Goal: Information Seeking & Learning: Learn about a topic

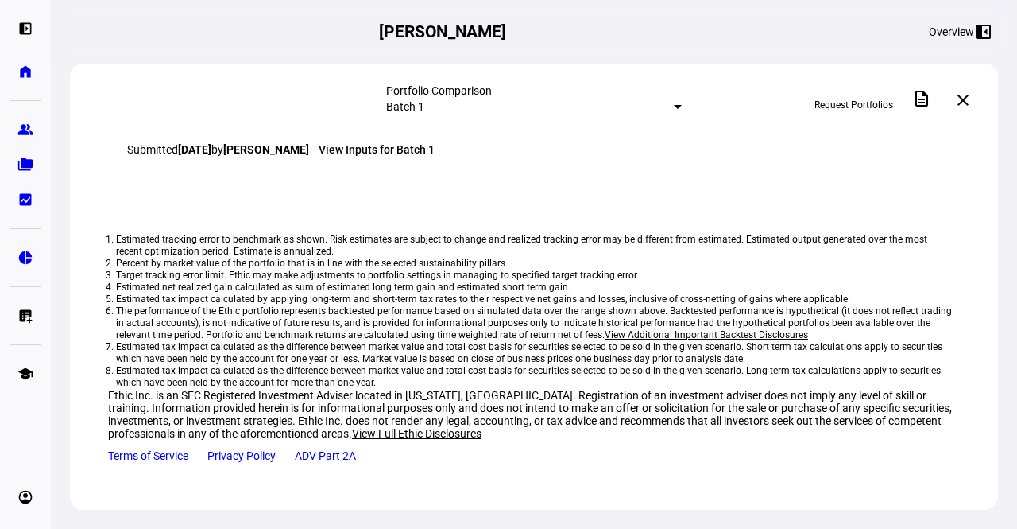
scroll to position [1808, 0]
click at [320, 118] on link "[PERSON_NAME] Impact Strategy - Higher Impact" at bounding box center [253, 111] width 248 height 13
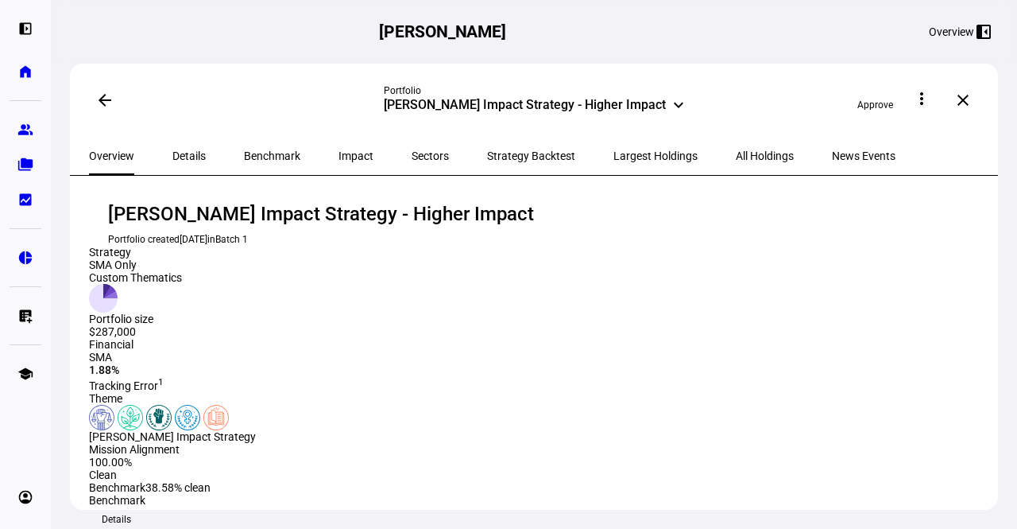
click at [180, 153] on span "Details" at bounding box center [188, 155] width 33 height 11
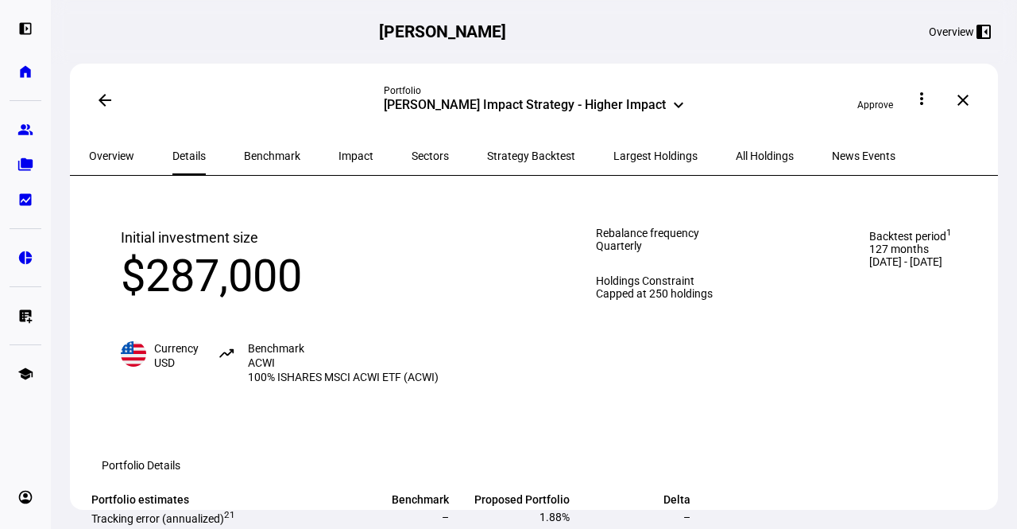
click at [244, 150] on span "Benchmark" at bounding box center [272, 155] width 56 height 11
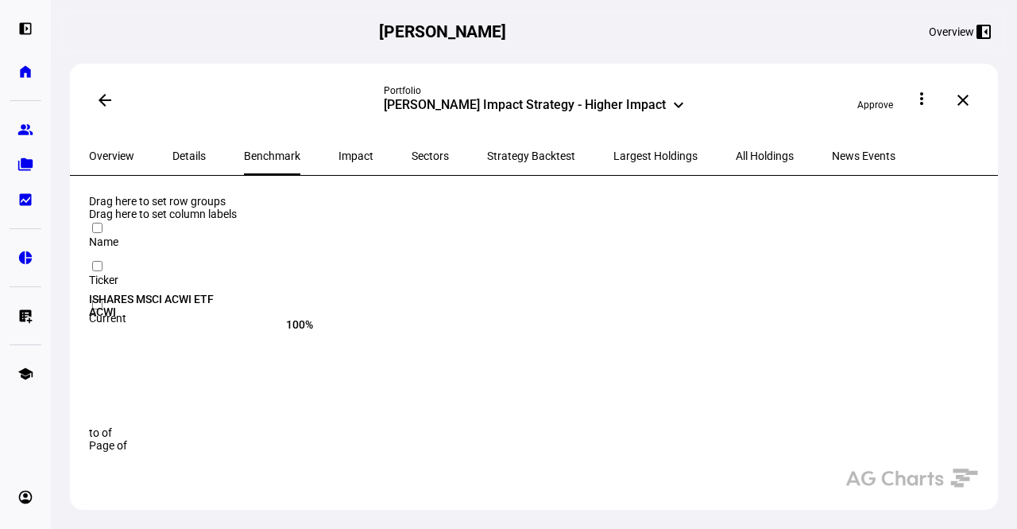
click at [339, 150] on span "Impact" at bounding box center [356, 155] width 35 height 11
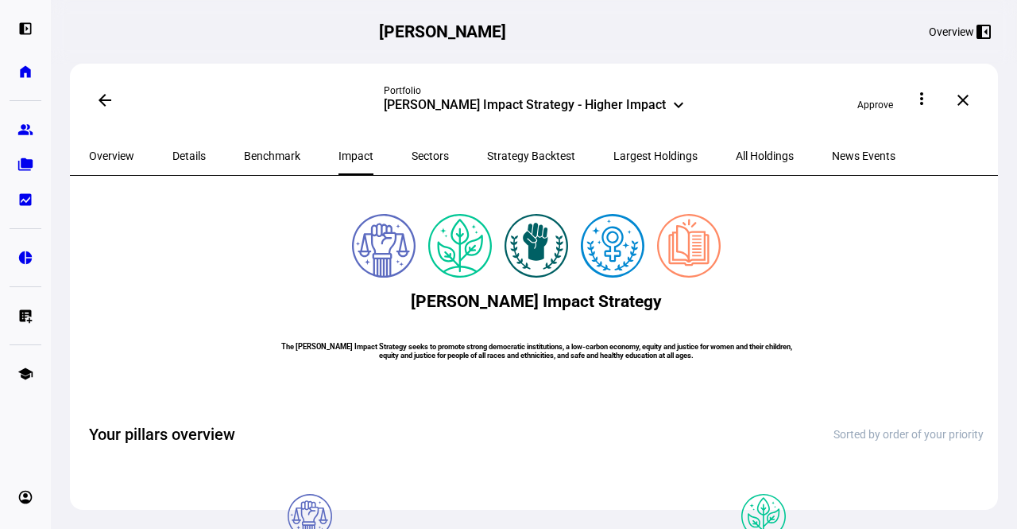
click at [412, 153] on span "Sectors" at bounding box center [430, 155] width 37 height 11
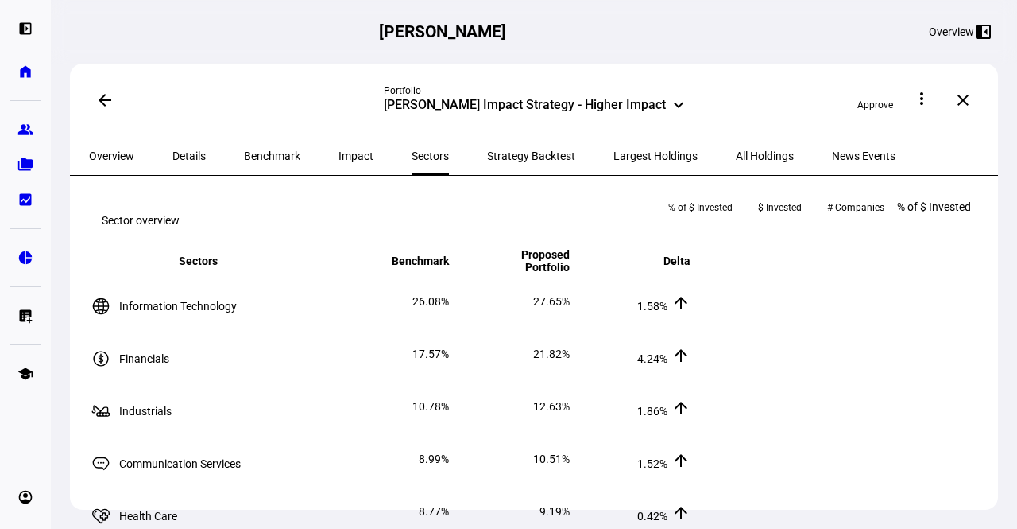
click at [487, 152] on span "Strategy Backtest" at bounding box center [531, 155] width 88 height 11
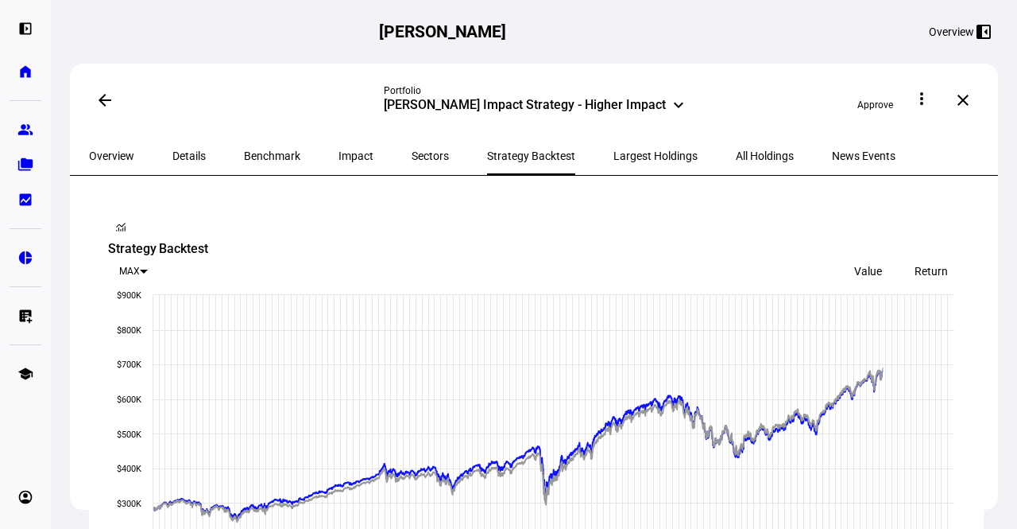
click at [614, 150] on span "Largest Holdings" at bounding box center [656, 155] width 84 height 11
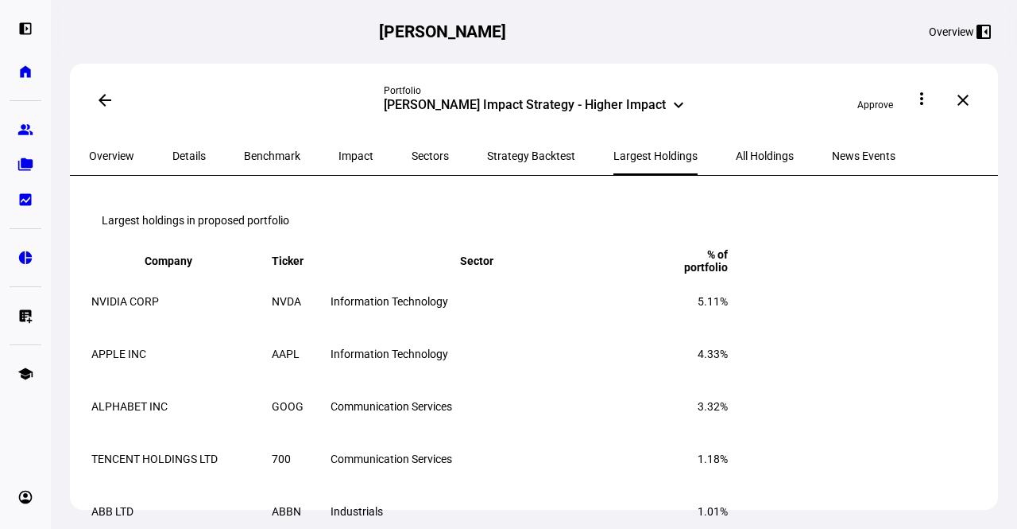
click at [736, 153] on span "All Holdings" at bounding box center [765, 155] width 58 height 11
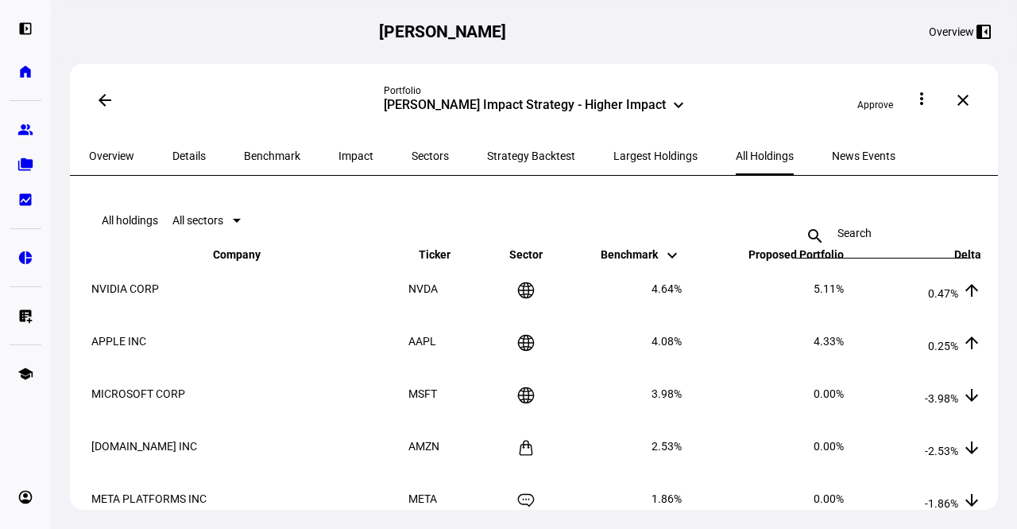
click at [108, 150] on span "Overview" at bounding box center [111, 155] width 45 height 11
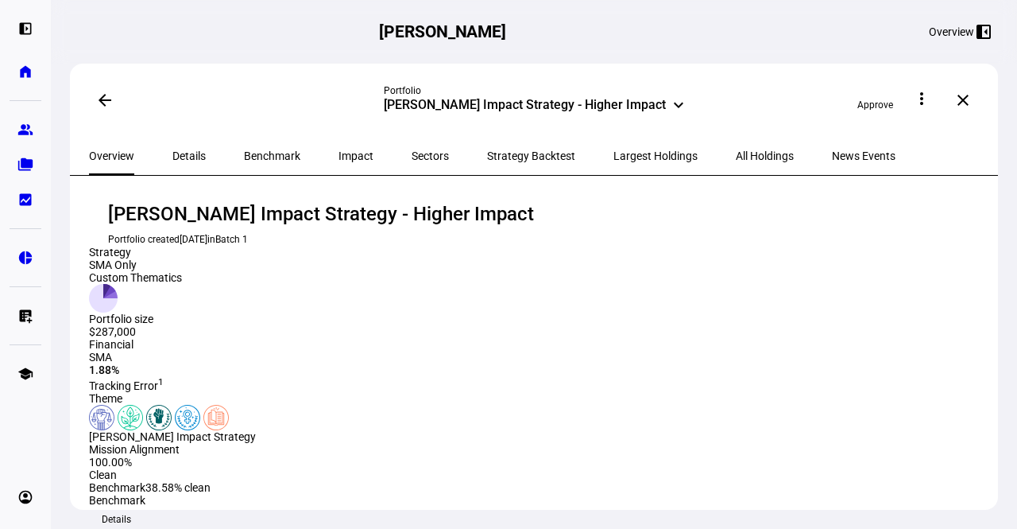
click at [180, 152] on span "Details" at bounding box center [188, 155] width 33 height 11
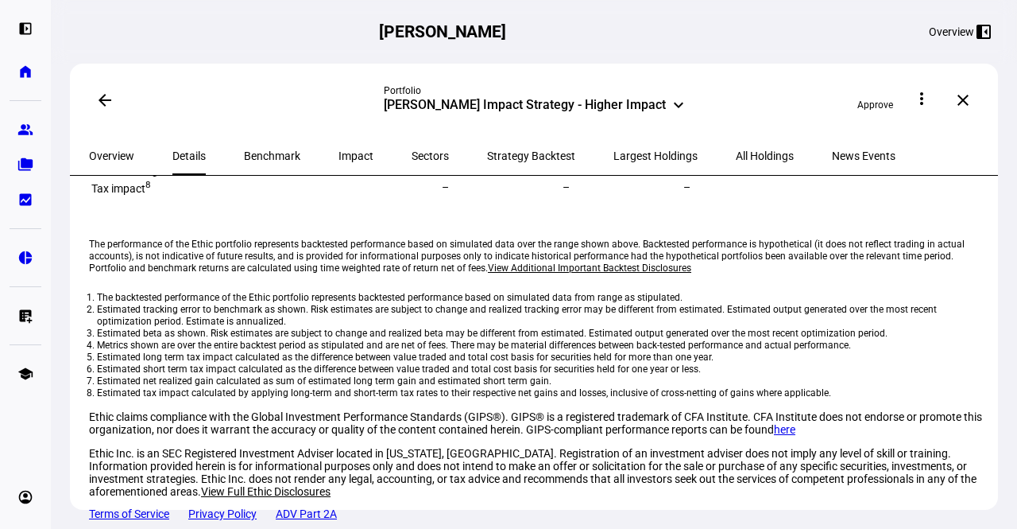
scroll to position [989, 0]
click at [244, 153] on span "Benchmark" at bounding box center [272, 155] width 56 height 11
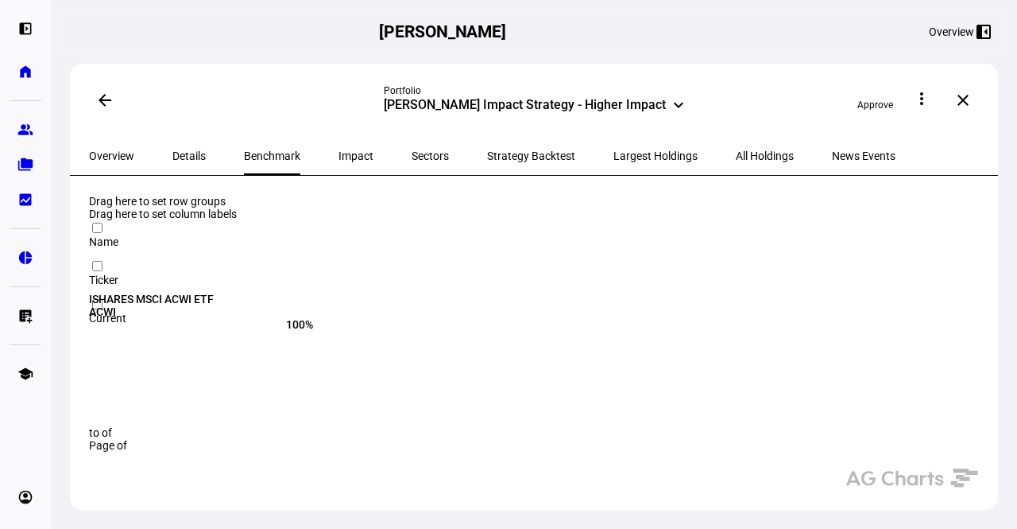
click at [339, 141] on span "Impact" at bounding box center [356, 156] width 35 height 38
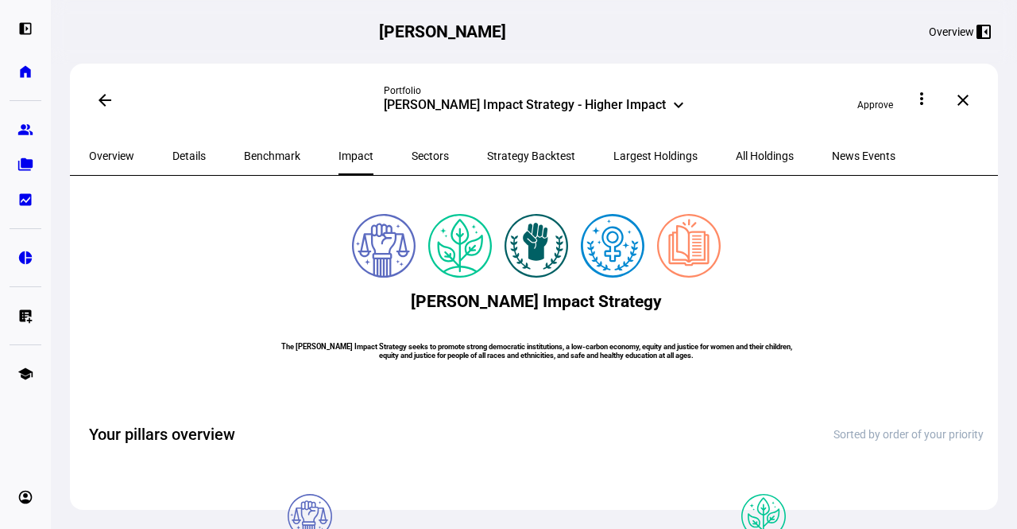
click at [412, 152] on span "Sectors" at bounding box center [430, 155] width 37 height 11
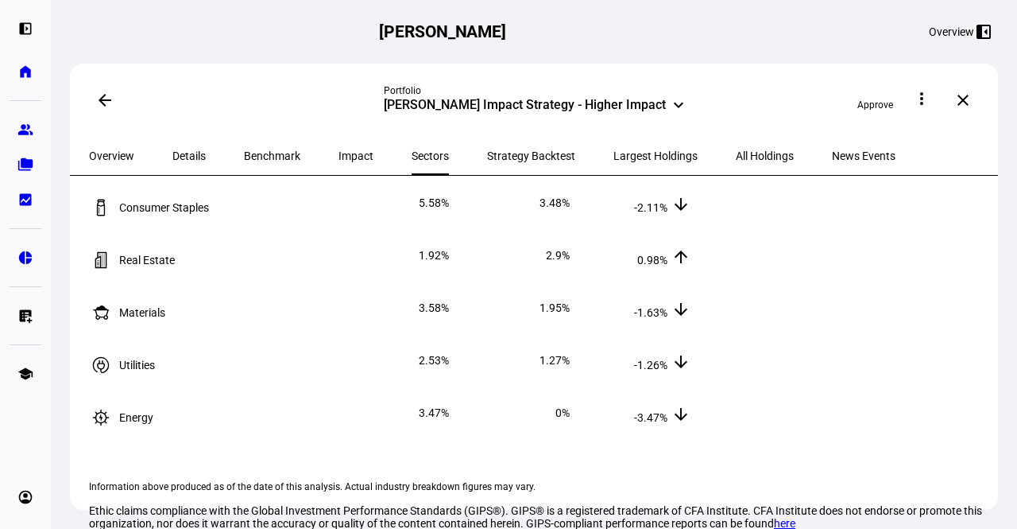
scroll to position [415, 0]
click at [487, 141] on span "Strategy Backtest" at bounding box center [531, 156] width 88 height 38
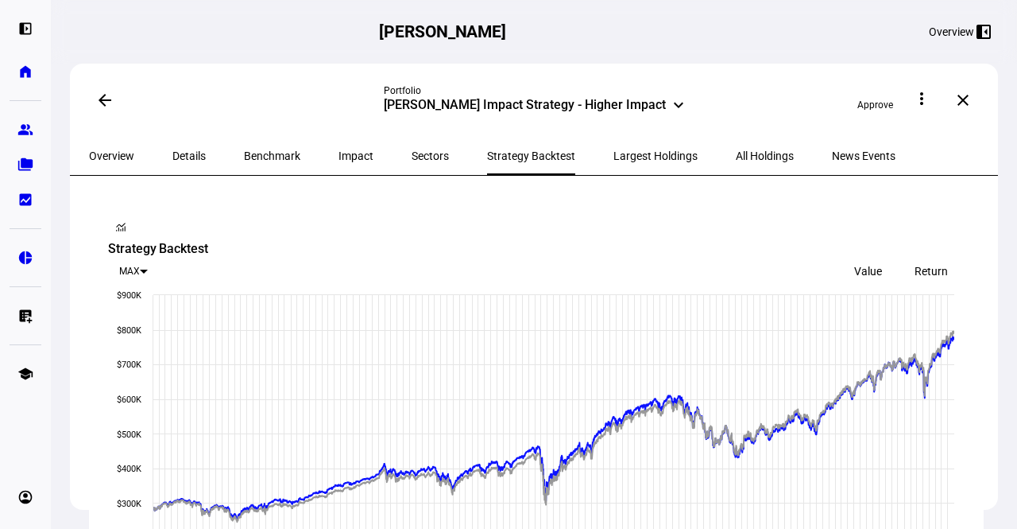
click at [614, 151] on span "Largest Holdings" at bounding box center [656, 155] width 84 height 11
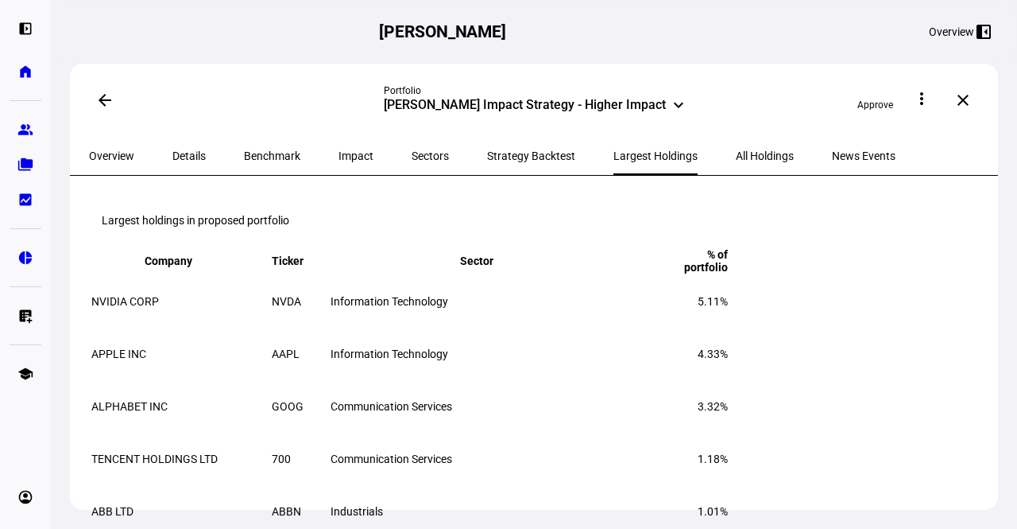
click at [736, 153] on span "All Holdings" at bounding box center [765, 155] width 58 height 11
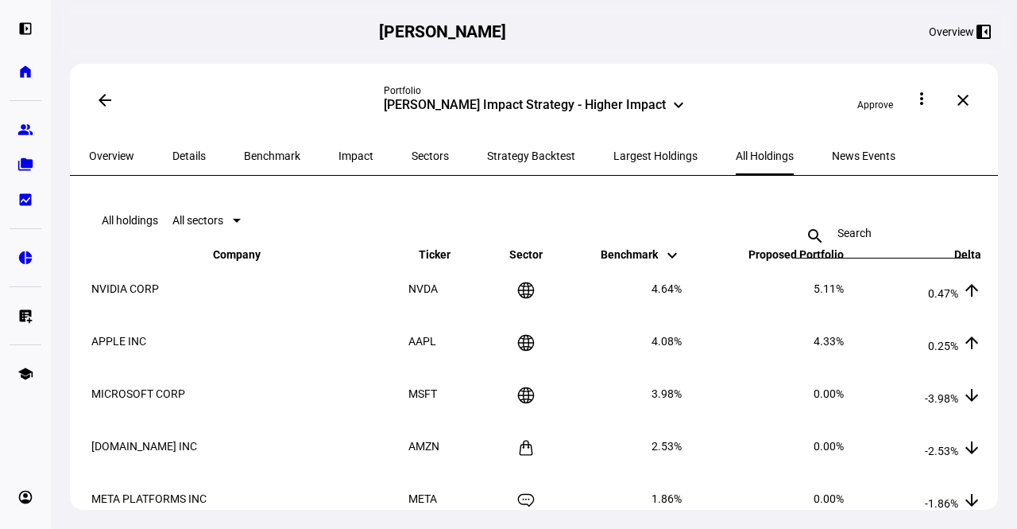
click at [95, 99] on span at bounding box center [105, 100] width 38 height 38
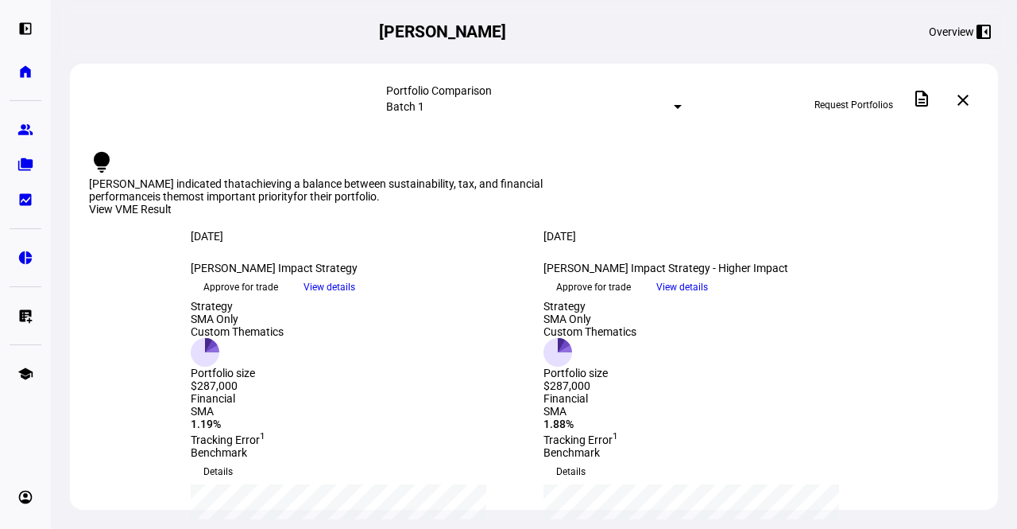
click at [708, 299] on span "View details" at bounding box center [683, 287] width 52 height 24
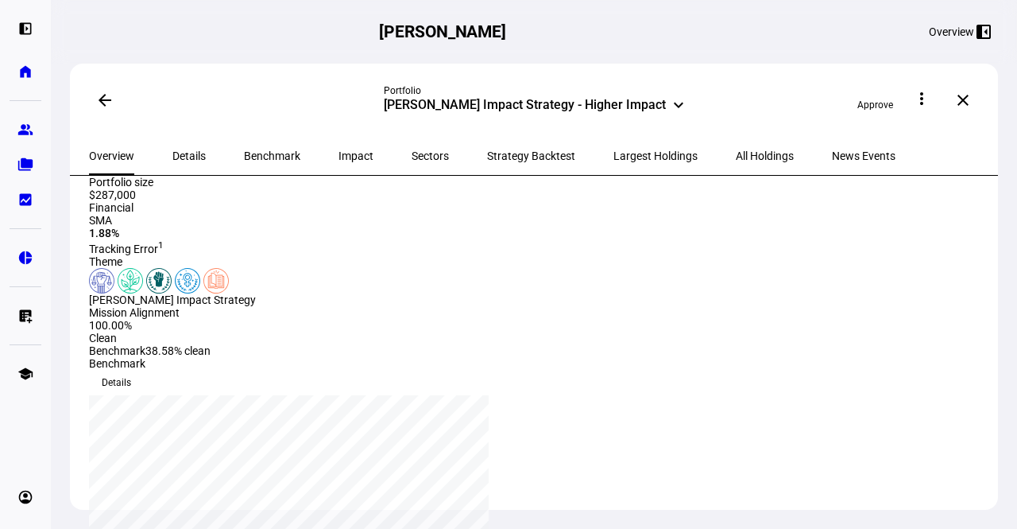
scroll to position [158, 0]
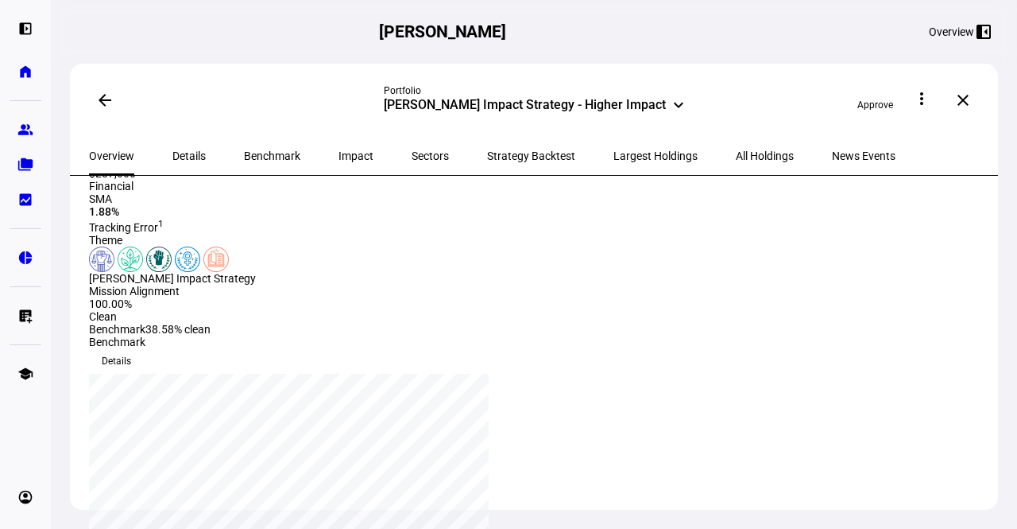
click at [114, 272] on img at bounding box center [101, 258] width 25 height 25
click at [245, 154] on span "Benchmark" at bounding box center [272, 155] width 56 height 11
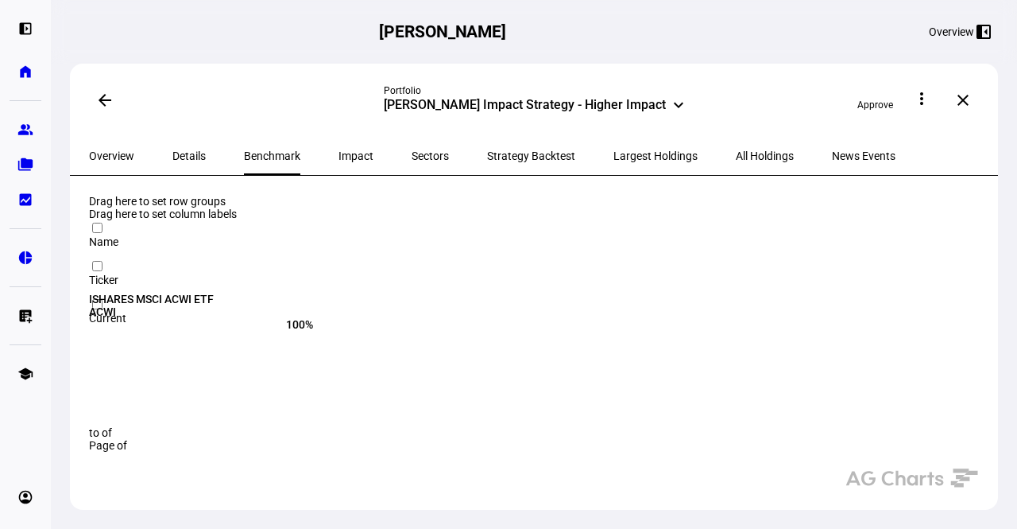
click at [178, 152] on span "Details" at bounding box center [188, 155] width 33 height 11
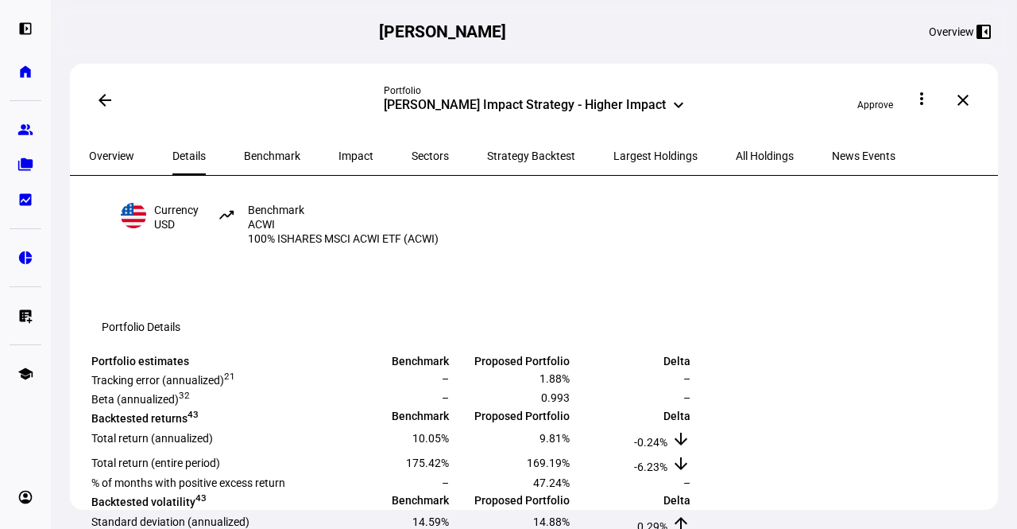
scroll to position [117, 0]
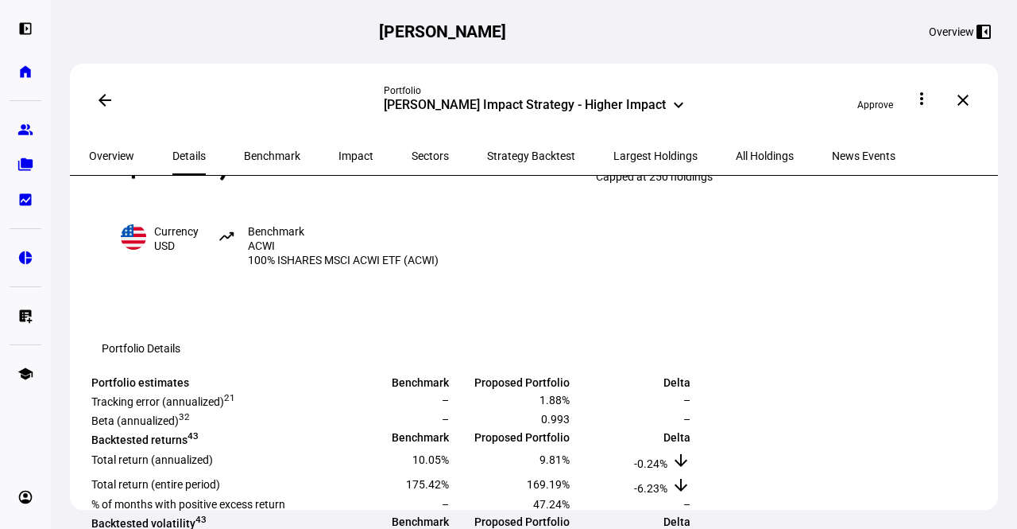
click at [412, 150] on span "Sectors" at bounding box center [430, 155] width 37 height 11
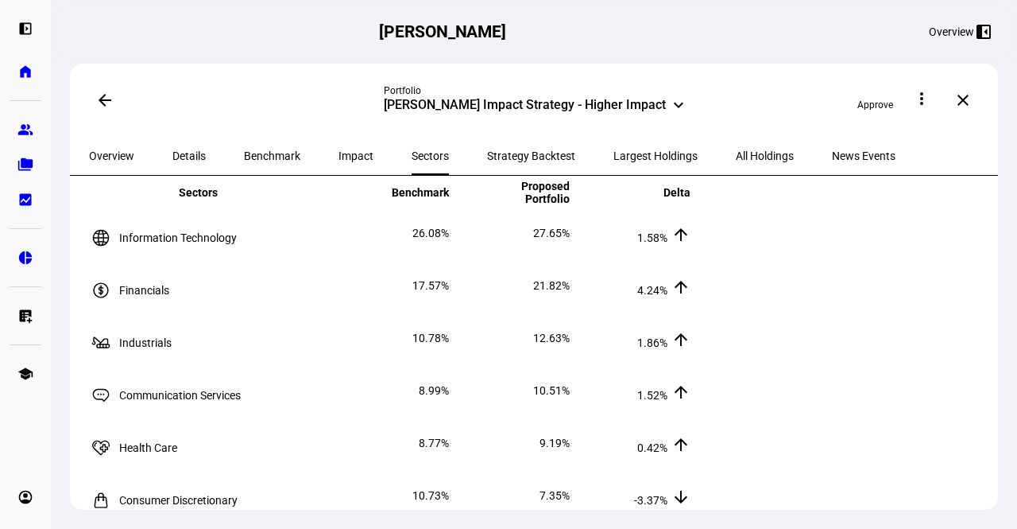
scroll to position [64, 0]
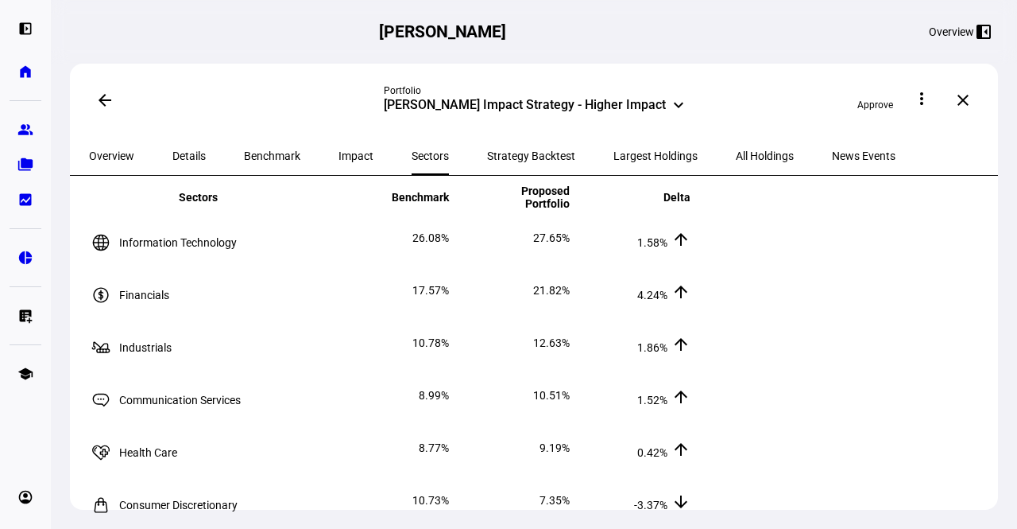
click at [487, 158] on span "Strategy Backtest" at bounding box center [531, 155] width 88 height 11
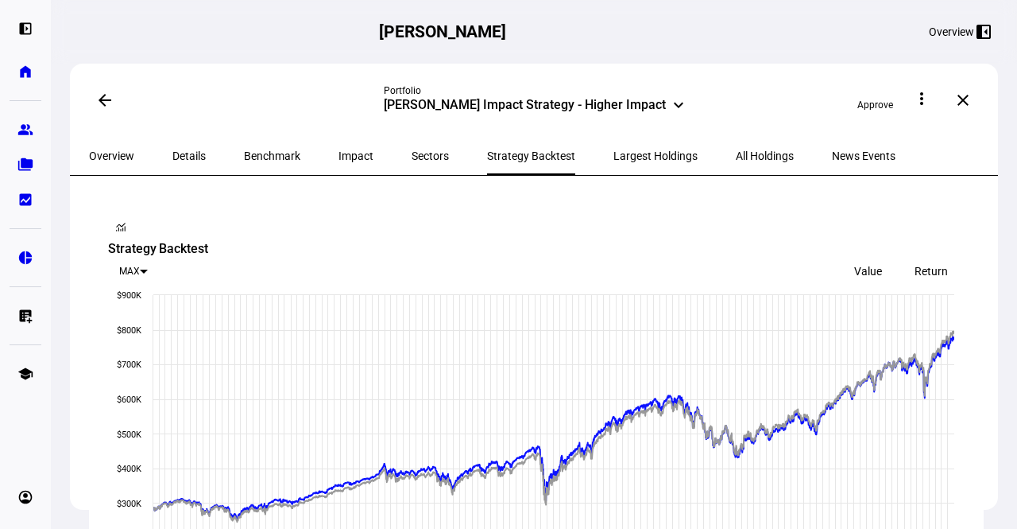
click at [614, 152] on span "Largest Holdings" at bounding box center [656, 155] width 84 height 11
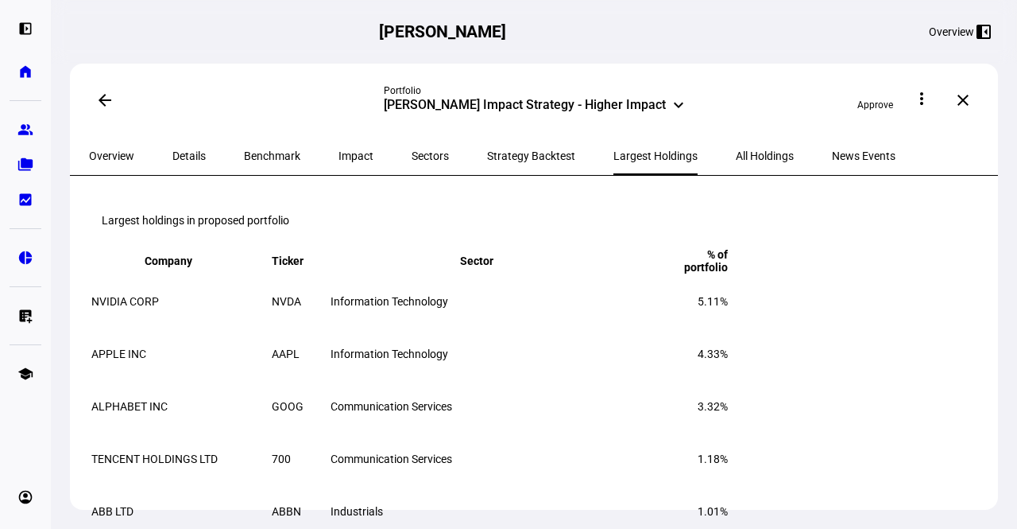
click at [736, 150] on span "All Holdings" at bounding box center [765, 155] width 58 height 11
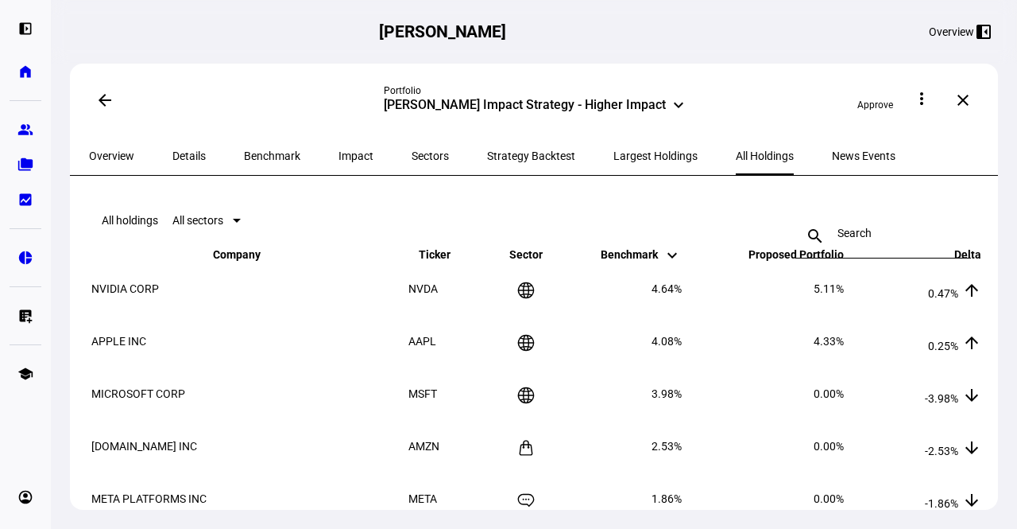
click at [679, 98] on mat-icon "keyboard_arrow_down" at bounding box center [678, 104] width 19 height 19
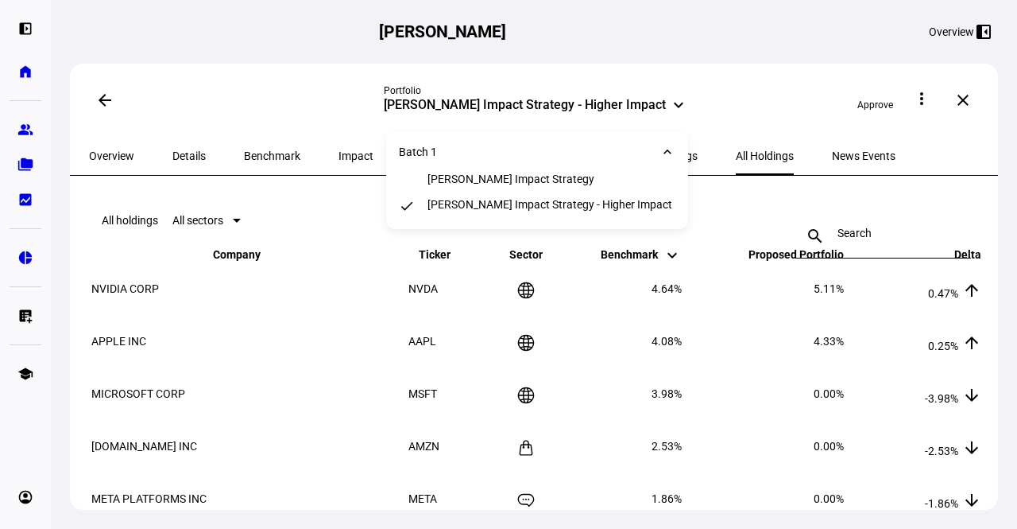
click at [751, 69] on div "arrow_back Portfolio [PERSON_NAME] Impact Strategy - Higher Impact keyboard_arr…" at bounding box center [534, 100] width 928 height 73
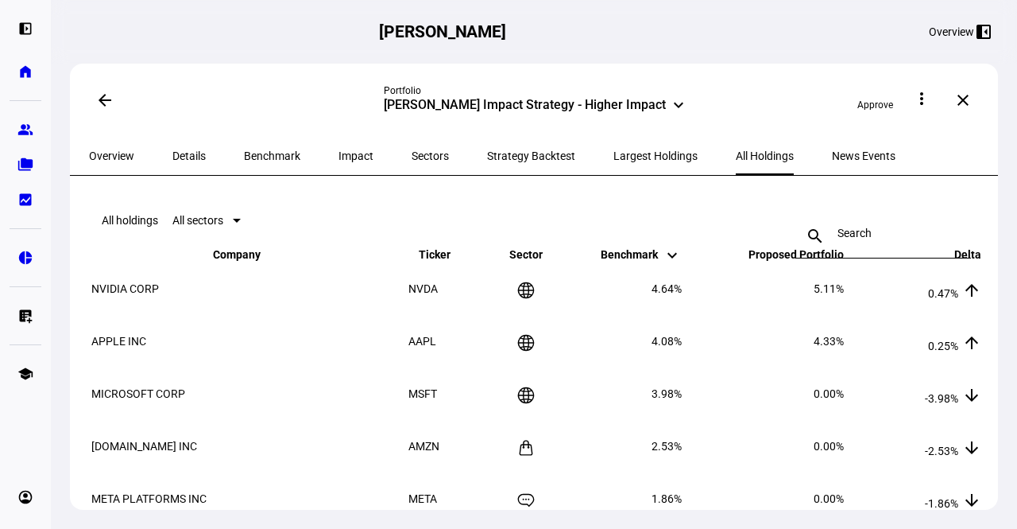
click at [107, 114] on span at bounding box center [105, 100] width 38 height 38
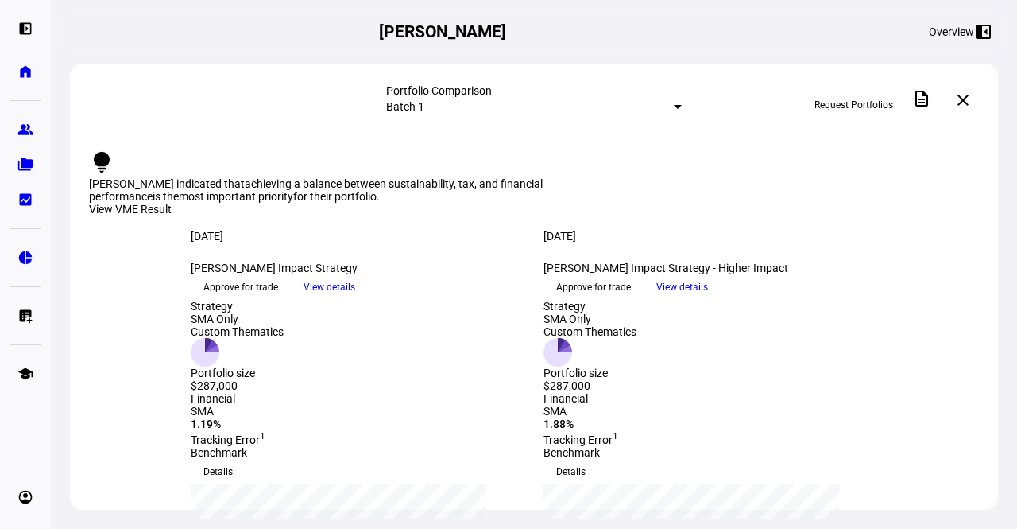
click at [882, 203] on div "View VME Result" at bounding box center [534, 210] width 890 height 14
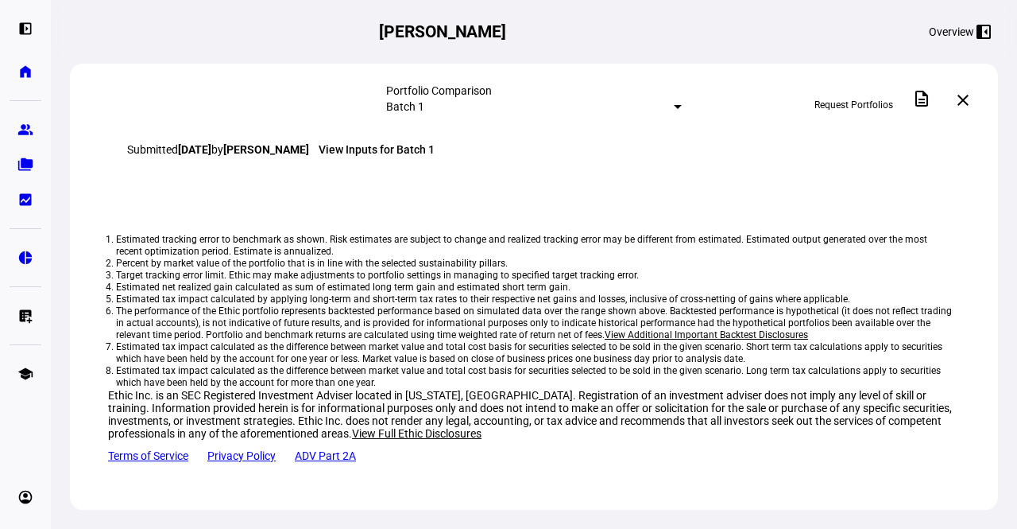
scroll to position [1804, 0]
click at [308, 118] on link "[PERSON_NAME] Impact Strategy - Higher Impact" at bounding box center [253, 111] width 248 height 13
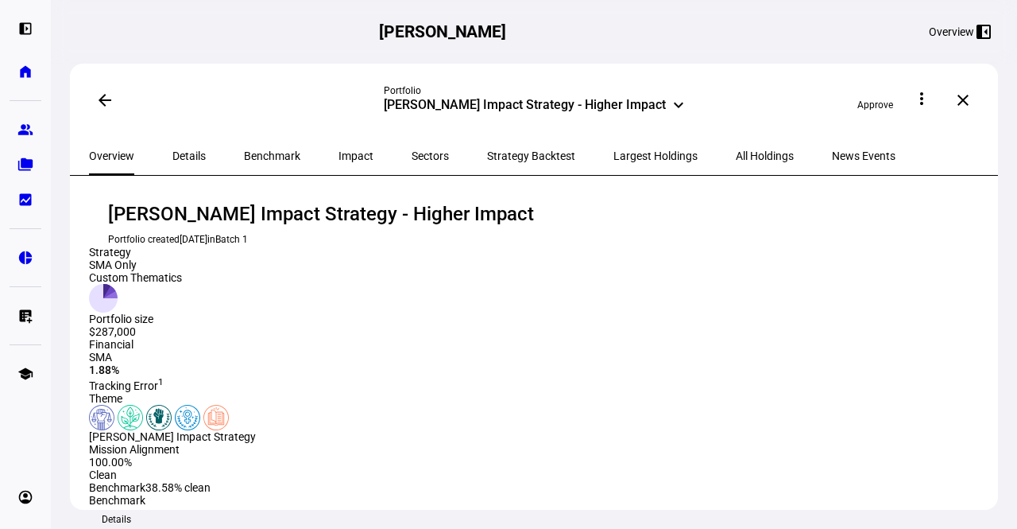
click at [412, 152] on span "Sectors" at bounding box center [430, 155] width 37 height 11
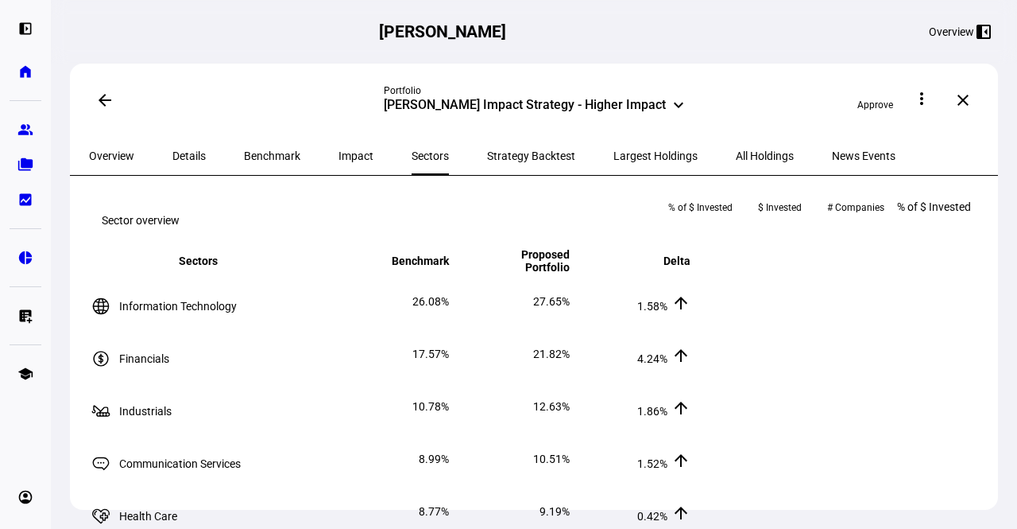
click at [487, 150] on span "Strategy Backtest" at bounding box center [531, 155] width 88 height 11
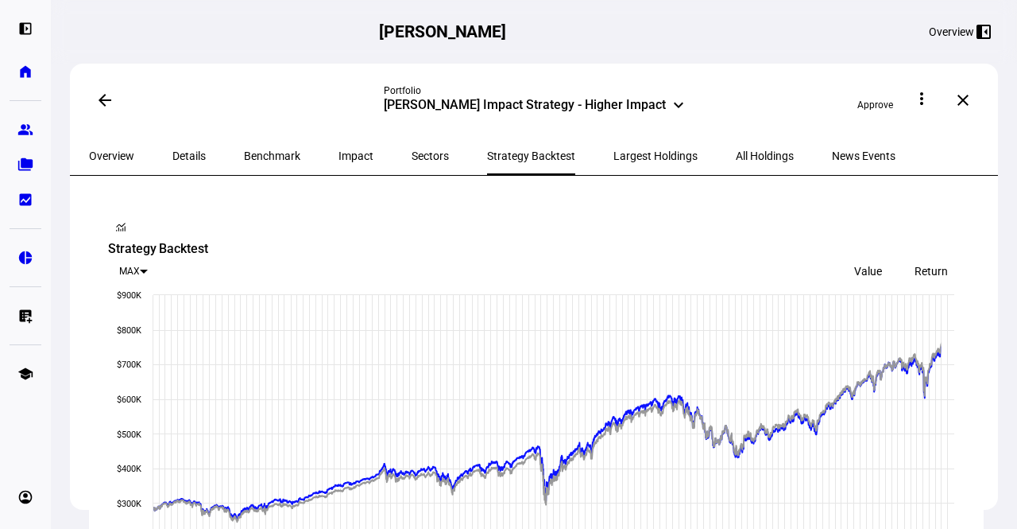
click at [614, 150] on span "Largest Holdings" at bounding box center [656, 155] width 84 height 11
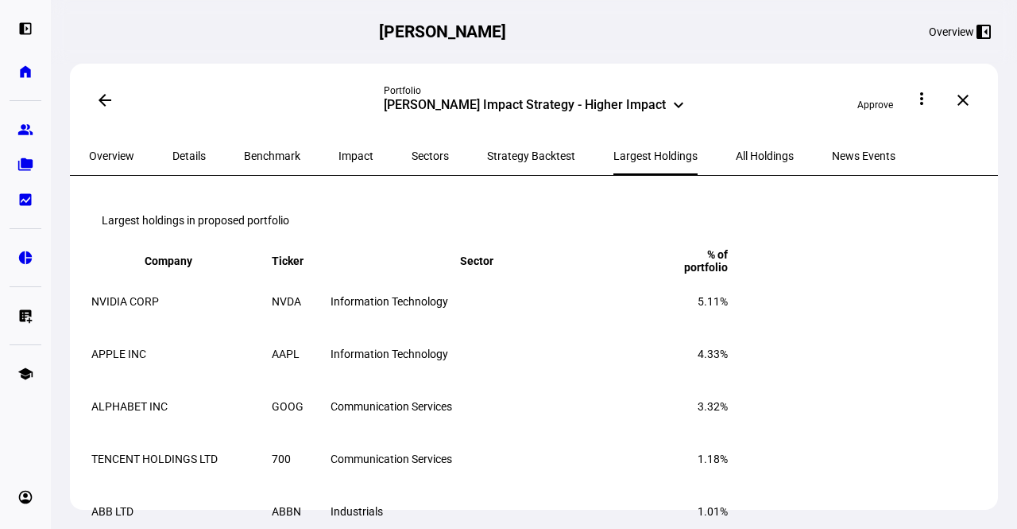
click at [487, 153] on span "Strategy Backtest" at bounding box center [531, 155] width 88 height 11
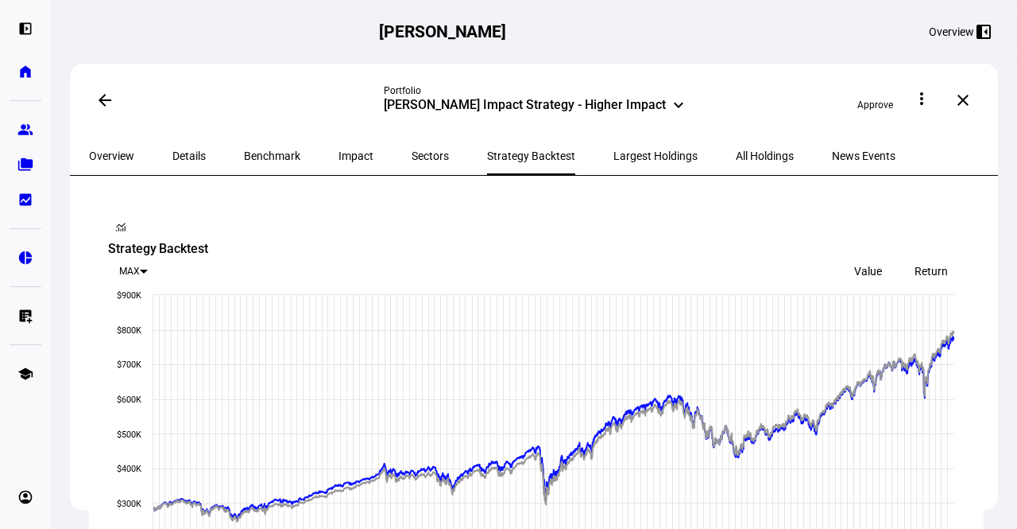
click at [412, 150] on span "Sectors" at bounding box center [430, 155] width 37 height 11
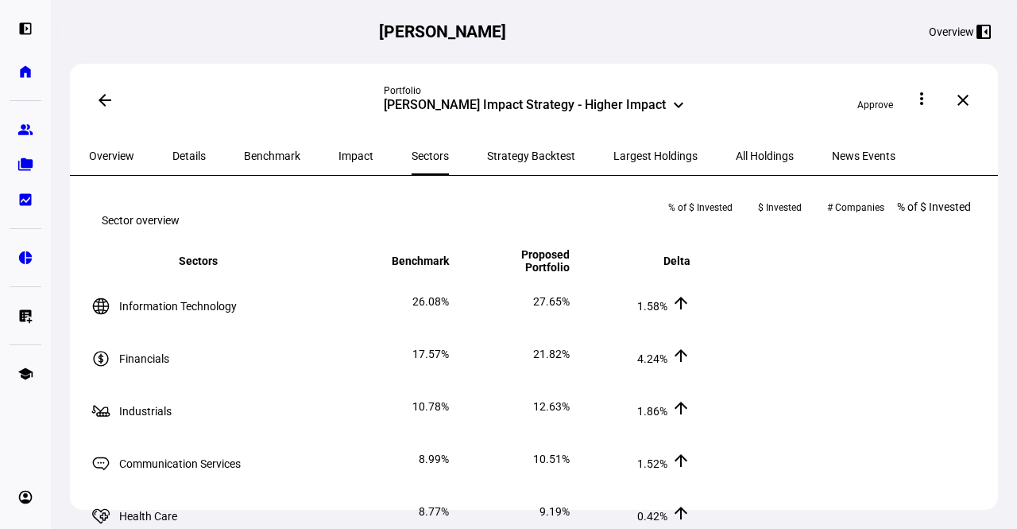
drag, startPoint x: 999, startPoint y: 196, endPoint x: 997, endPoint y: 257, distance: 61.3
click at [997, 257] on div "arrow_back Portfolio [PERSON_NAME] Impact Strategy - Higher Impact keyboard_arr…" at bounding box center [534, 264] width 967 height 529
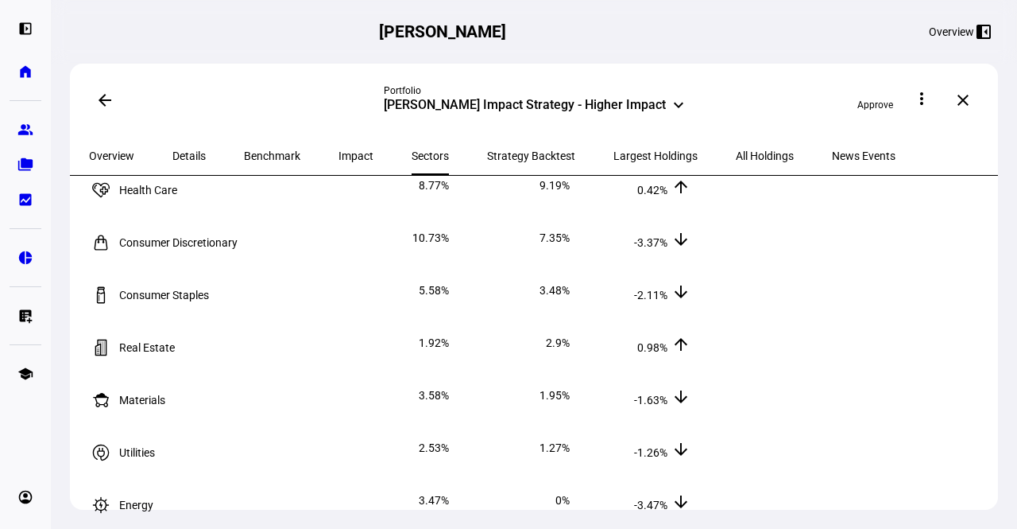
scroll to position [316, 0]
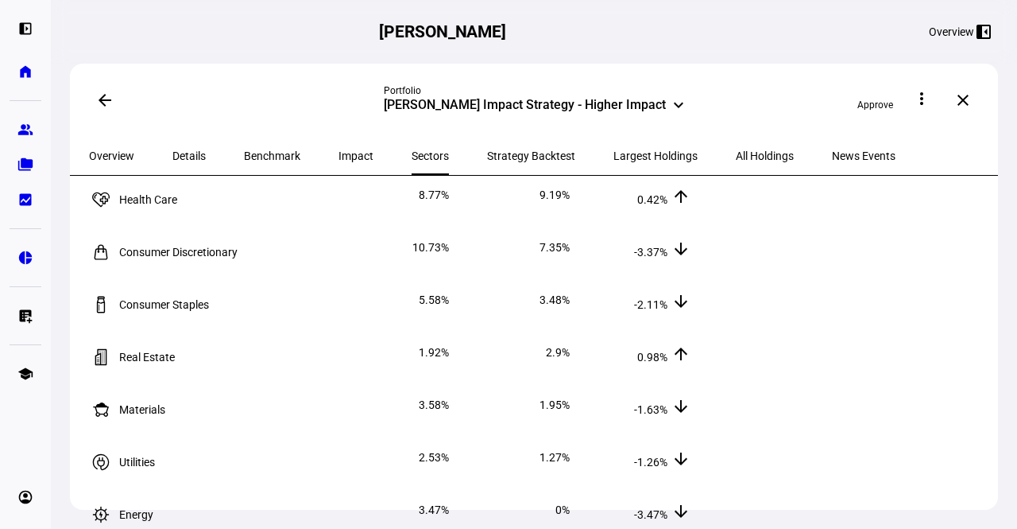
click at [487, 151] on span "Strategy Backtest" at bounding box center [531, 155] width 88 height 11
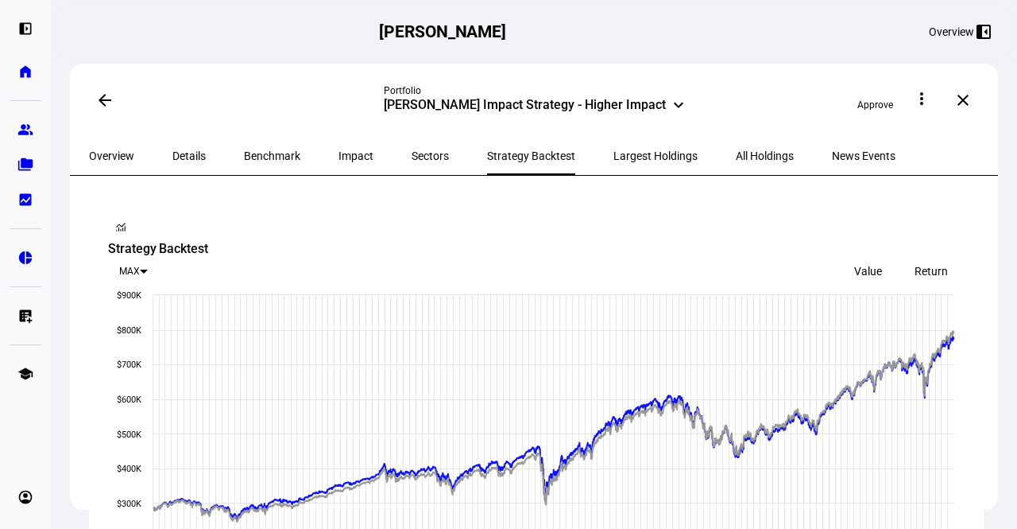
click at [614, 150] on span "Largest Holdings" at bounding box center [656, 155] width 84 height 11
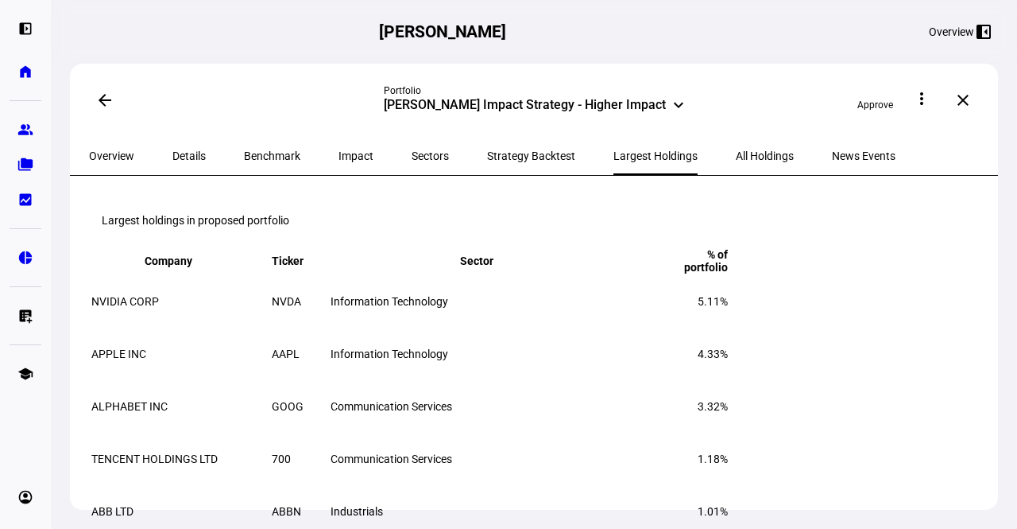
click at [736, 150] on span "All Holdings" at bounding box center [765, 155] width 58 height 11
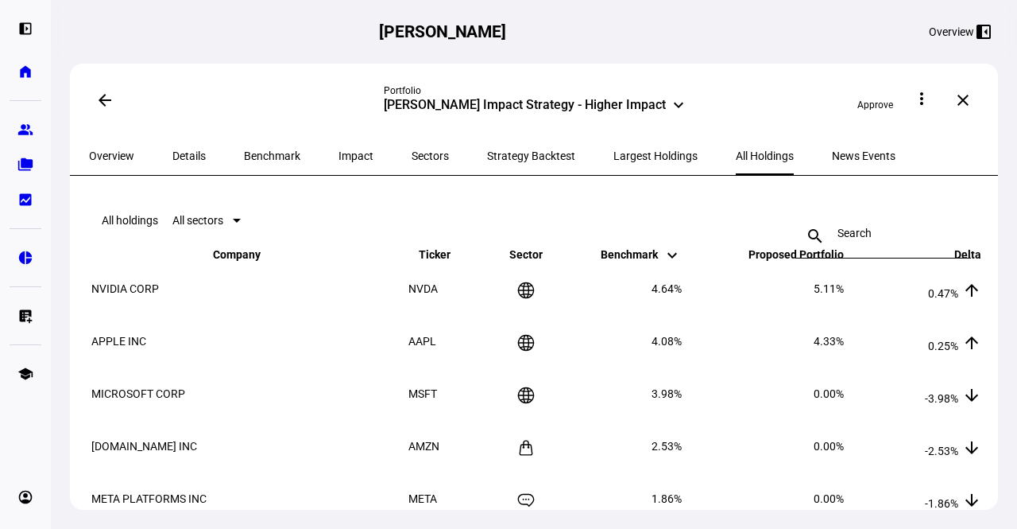
click at [245, 150] on span "Benchmark" at bounding box center [272, 155] width 56 height 11
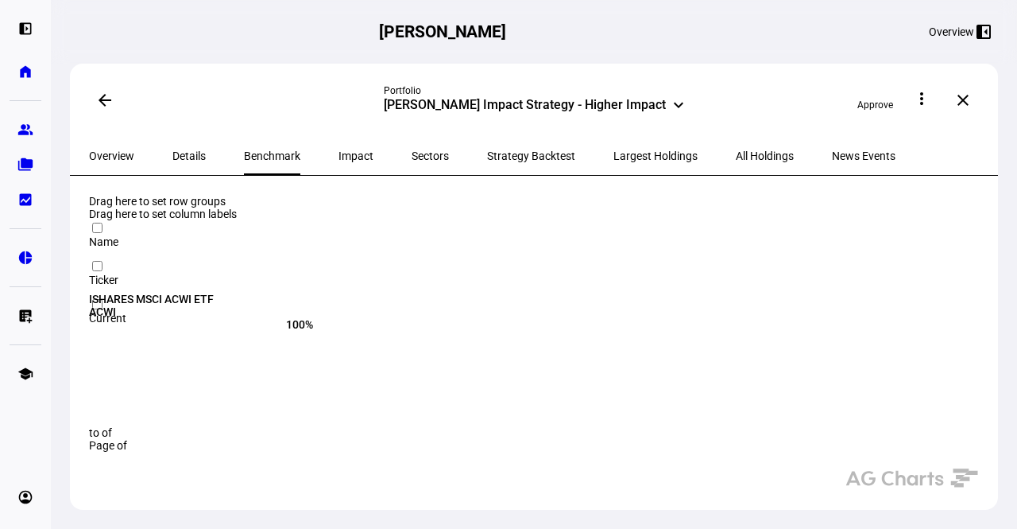
click at [186, 150] on span "Details" at bounding box center [188, 155] width 33 height 11
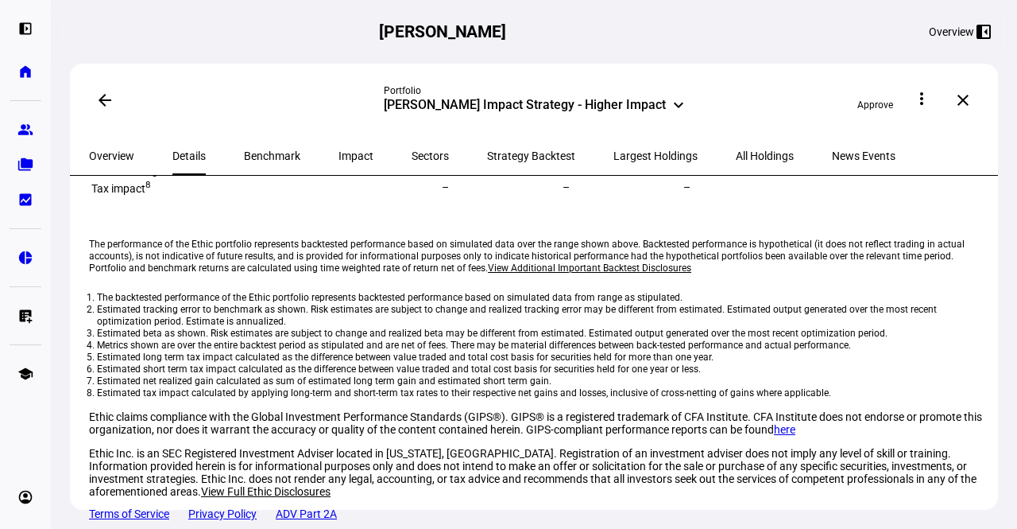
scroll to position [1153, 0]
click at [94, 152] on span "Overview" at bounding box center [111, 155] width 45 height 11
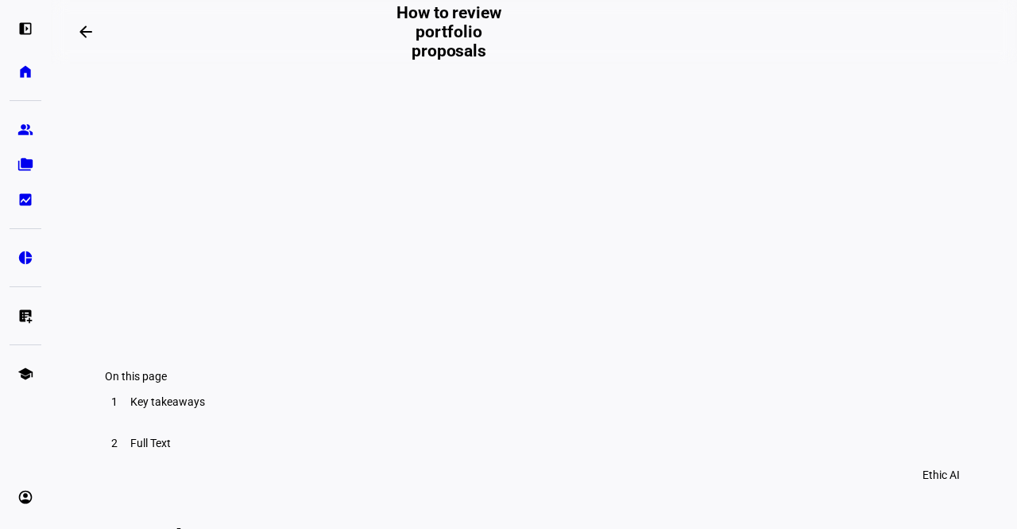
scroll to position [409, 0]
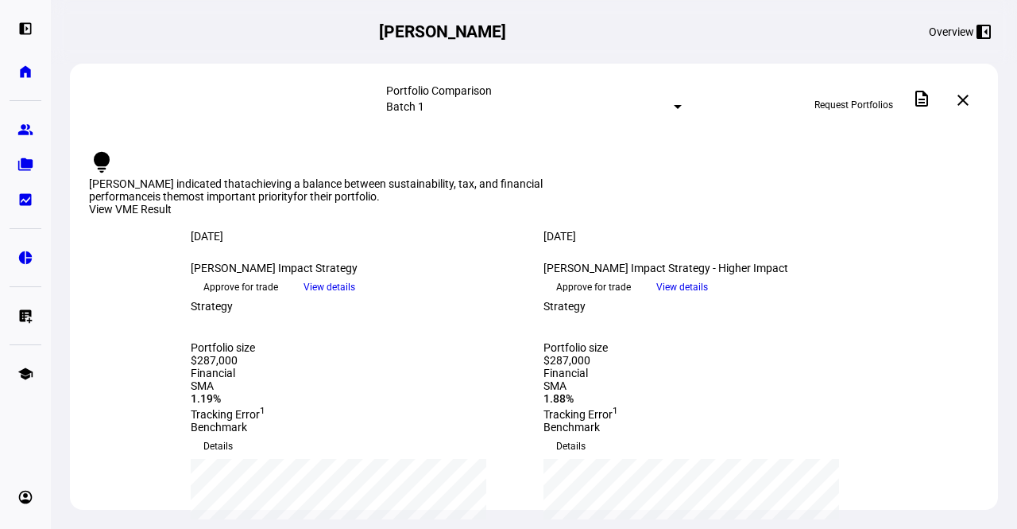
click at [355, 299] on span "View details" at bounding box center [330, 287] width 52 height 24
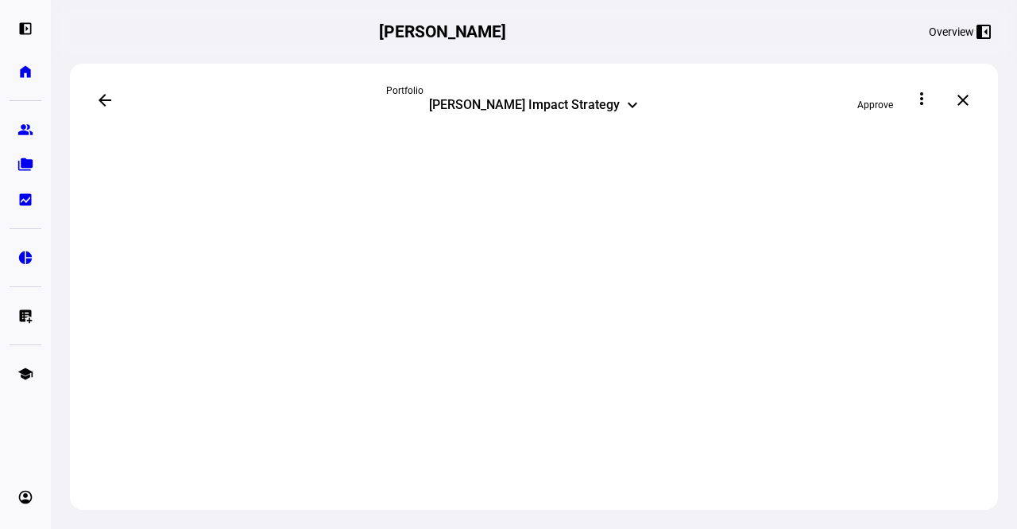
drag, startPoint x: 421, startPoint y: 342, endPoint x: 915, endPoint y: 169, distance: 523.2
click at [915, 169] on div at bounding box center [534, 360] width 928 height 446
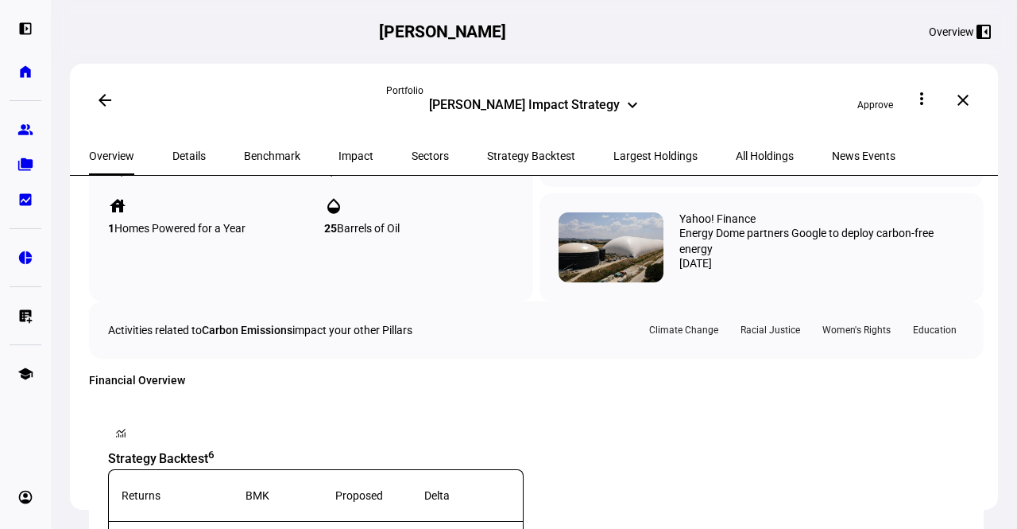
scroll to position [1025, 0]
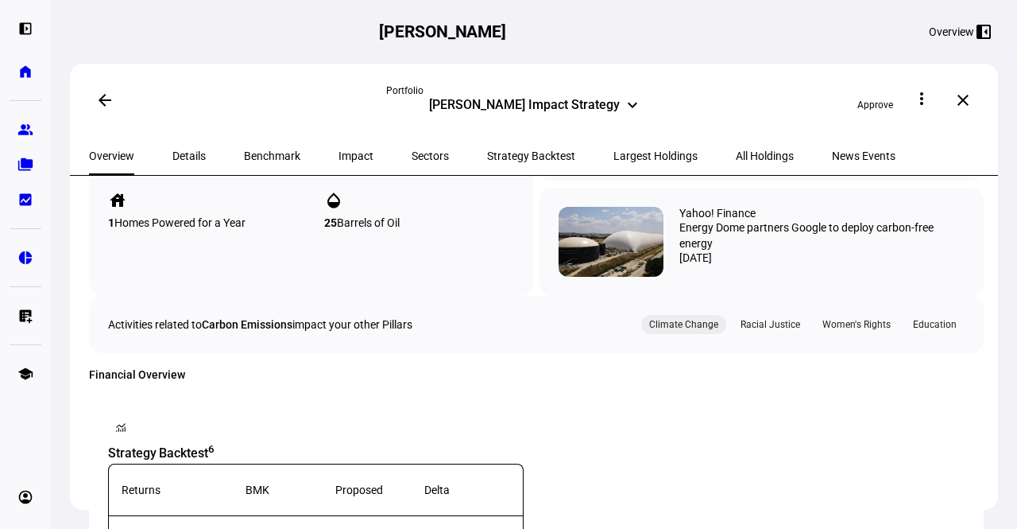
click at [700, 334] on div "Climate Change" at bounding box center [683, 324] width 85 height 19
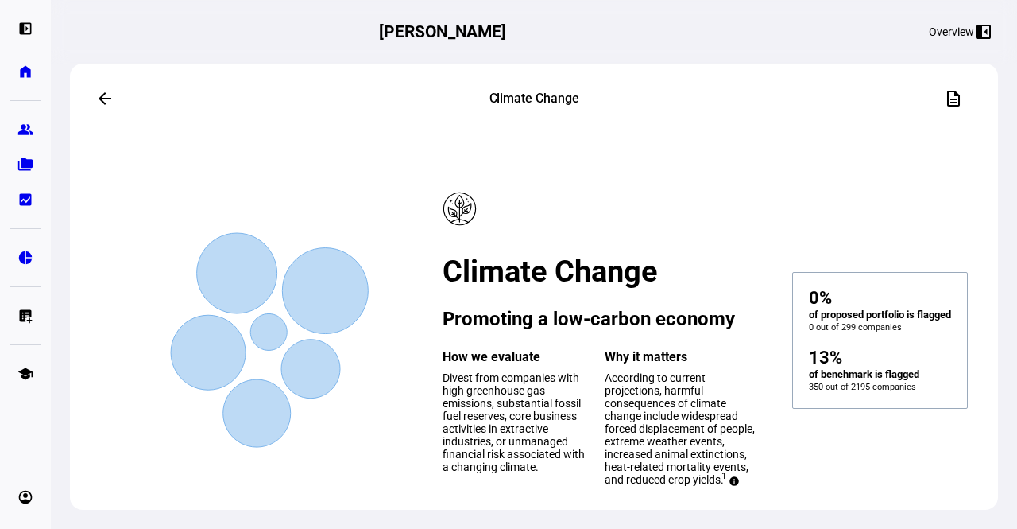
drag, startPoint x: 999, startPoint y: 139, endPoint x: 1000, endPoint y: 165, distance: 25.4
click at [1000, 165] on div "arrow_back Climate Change description Created with Highcharts 9.1.2 Climate Cha…" at bounding box center [534, 264] width 967 height 529
